Goal: Task Accomplishment & Management: Use online tool/utility

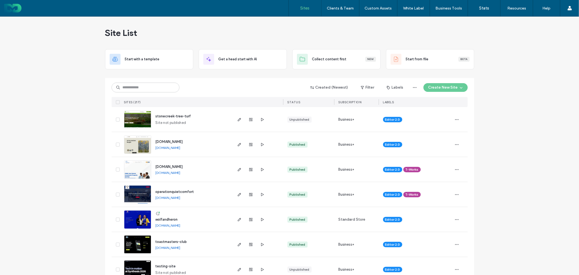
scroll to position [30, 0]
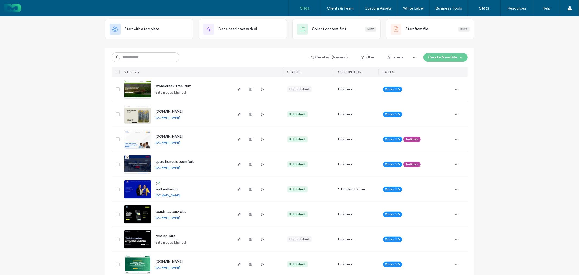
click at [165, 188] on span "wolfandheron" at bounding box center [167, 189] width 22 height 4
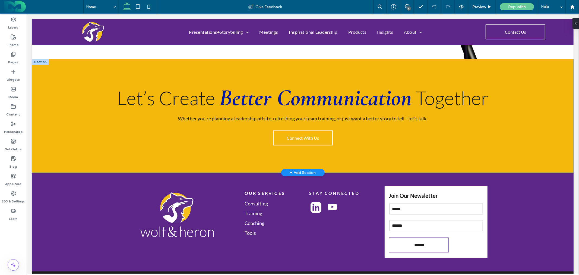
scroll to position [1219, 0]
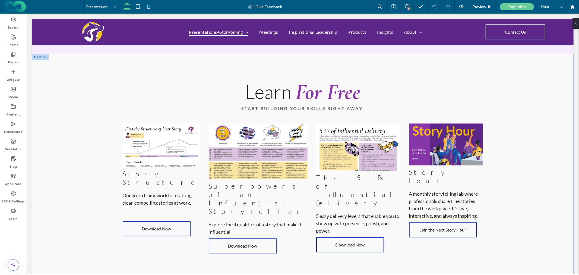
scroll to position [724, 0]
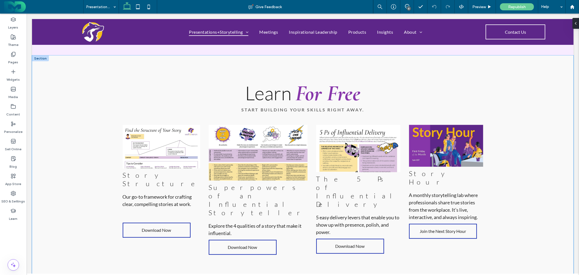
click at [98, 117] on div "Learn For Free Start building your skills right away. Story Structure Our go-to…" at bounding box center [302, 170] width 541 height 231
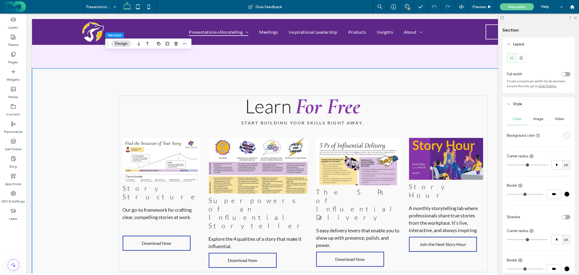
scroll to position [693, 0]
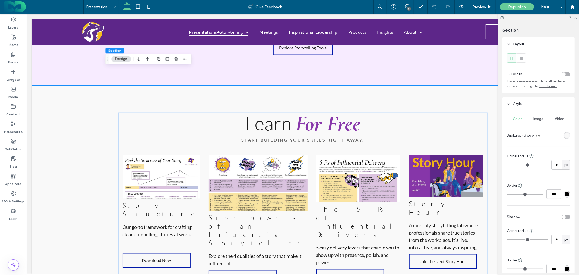
click at [100, 110] on div "Learn For Free Start building your skills right away. Story Structure Our go-to…" at bounding box center [302, 200] width 541 height 231
click at [562, 74] on div "toggle" at bounding box center [564, 74] width 4 height 4
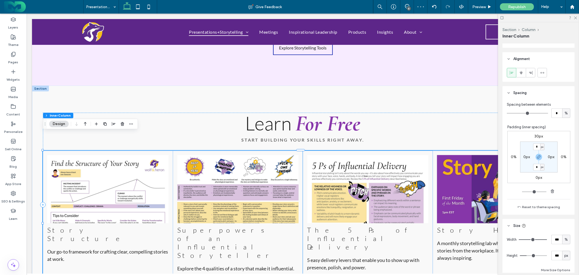
scroll to position [246, 0]
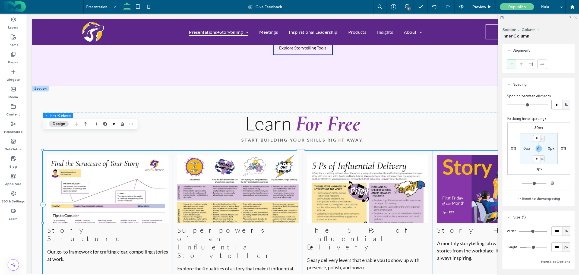
click at [555, 106] on input "*" at bounding box center [556, 104] width 11 height 9
type input "*"
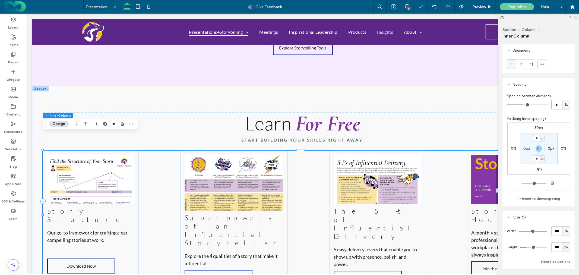
drag, startPoint x: 556, startPoint y: 106, endPoint x: 543, endPoint y: 104, distance: 13.5
click at [543, 104] on div "* %" at bounding box center [539, 104] width 64 height 9
type input "*"
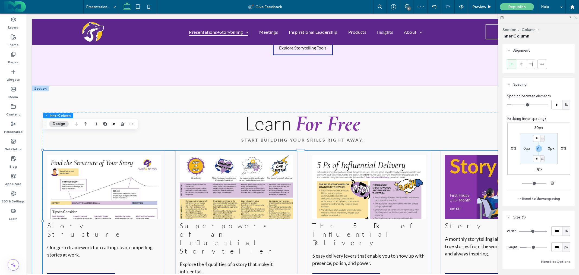
click at [195, 85] on div "Learn For Free Start building your skills right away. Story Structure Our go-to…" at bounding box center [302, 204] width 541 height 239
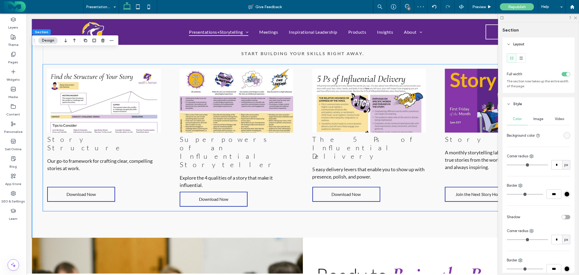
scroll to position [784, 0]
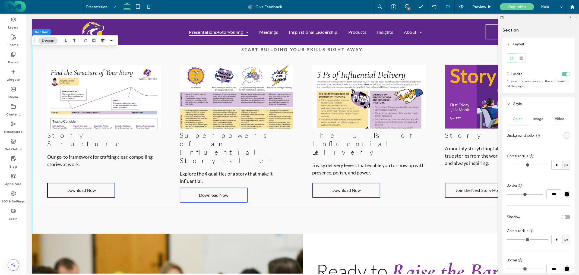
click at [576, 17] on icon at bounding box center [575, 18] width 4 height 4
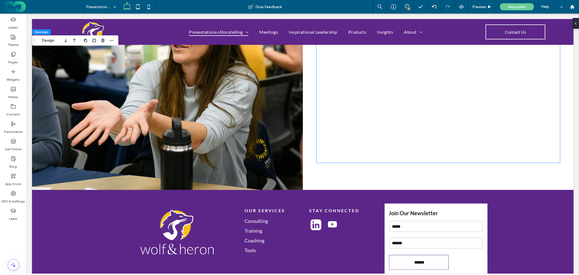
scroll to position [1086, 0]
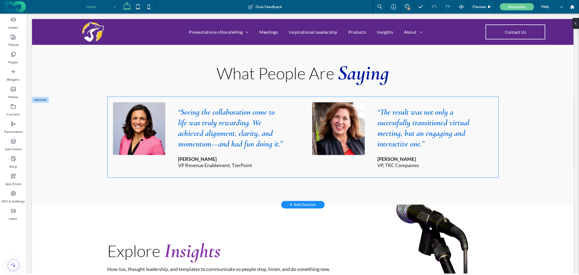
scroll to position [874, 0]
